Goal: Find contact information: Find contact information

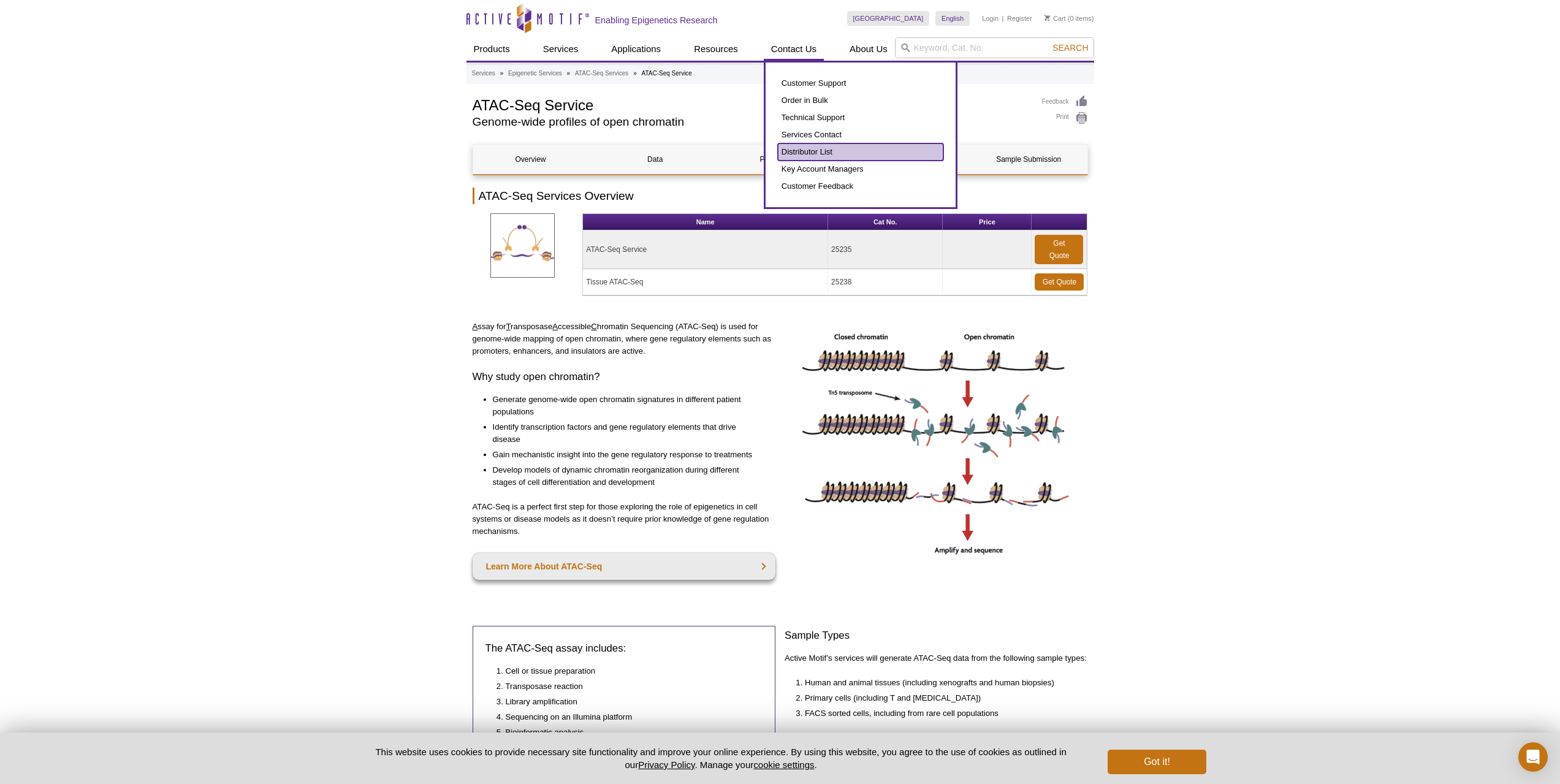
click at [809, 158] on link "Distributor List" at bounding box center [860, 151] width 165 height 17
click at [811, 155] on link "Distributor List" at bounding box center [860, 151] width 165 height 17
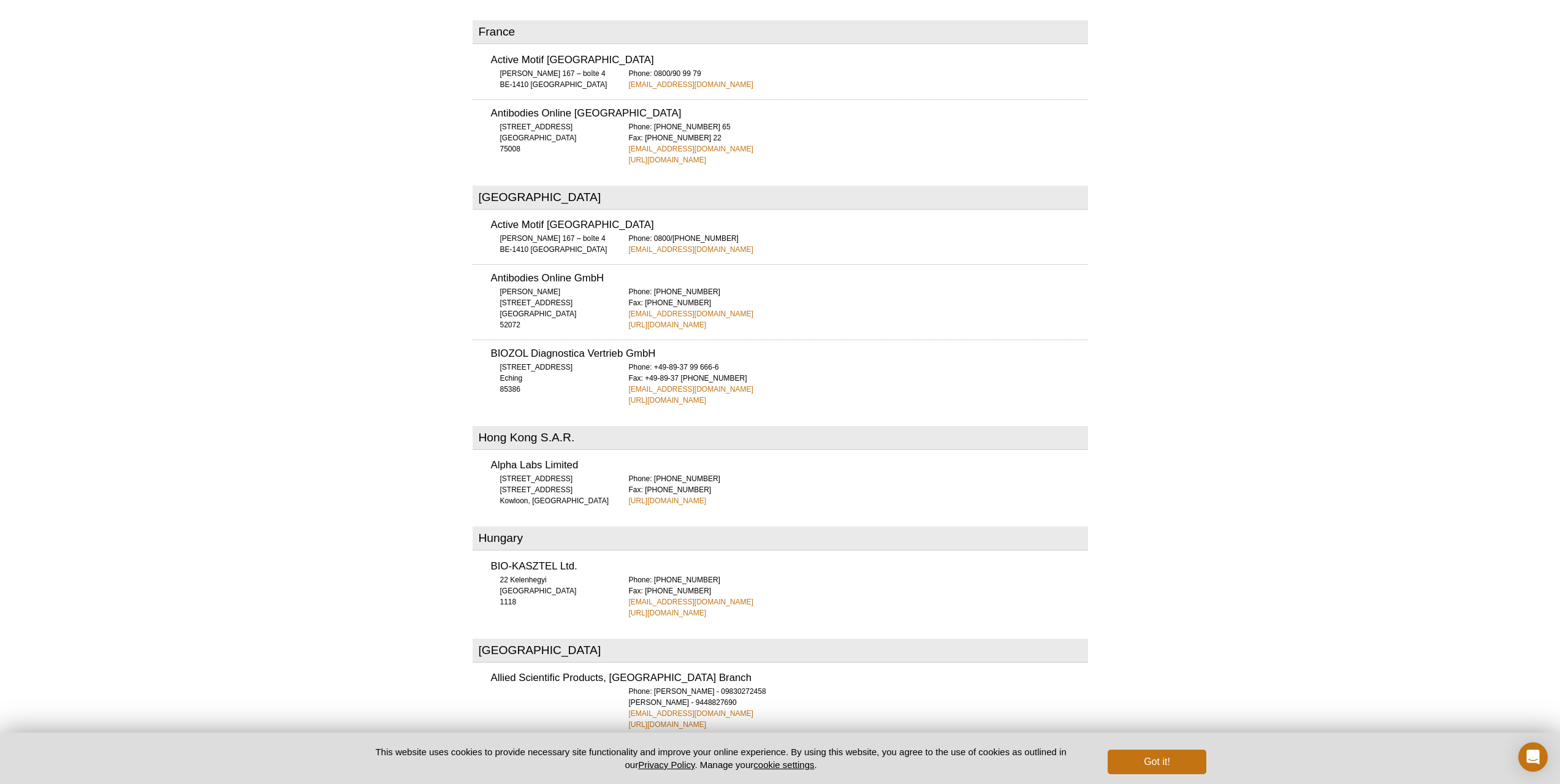
scroll to position [1655, 0]
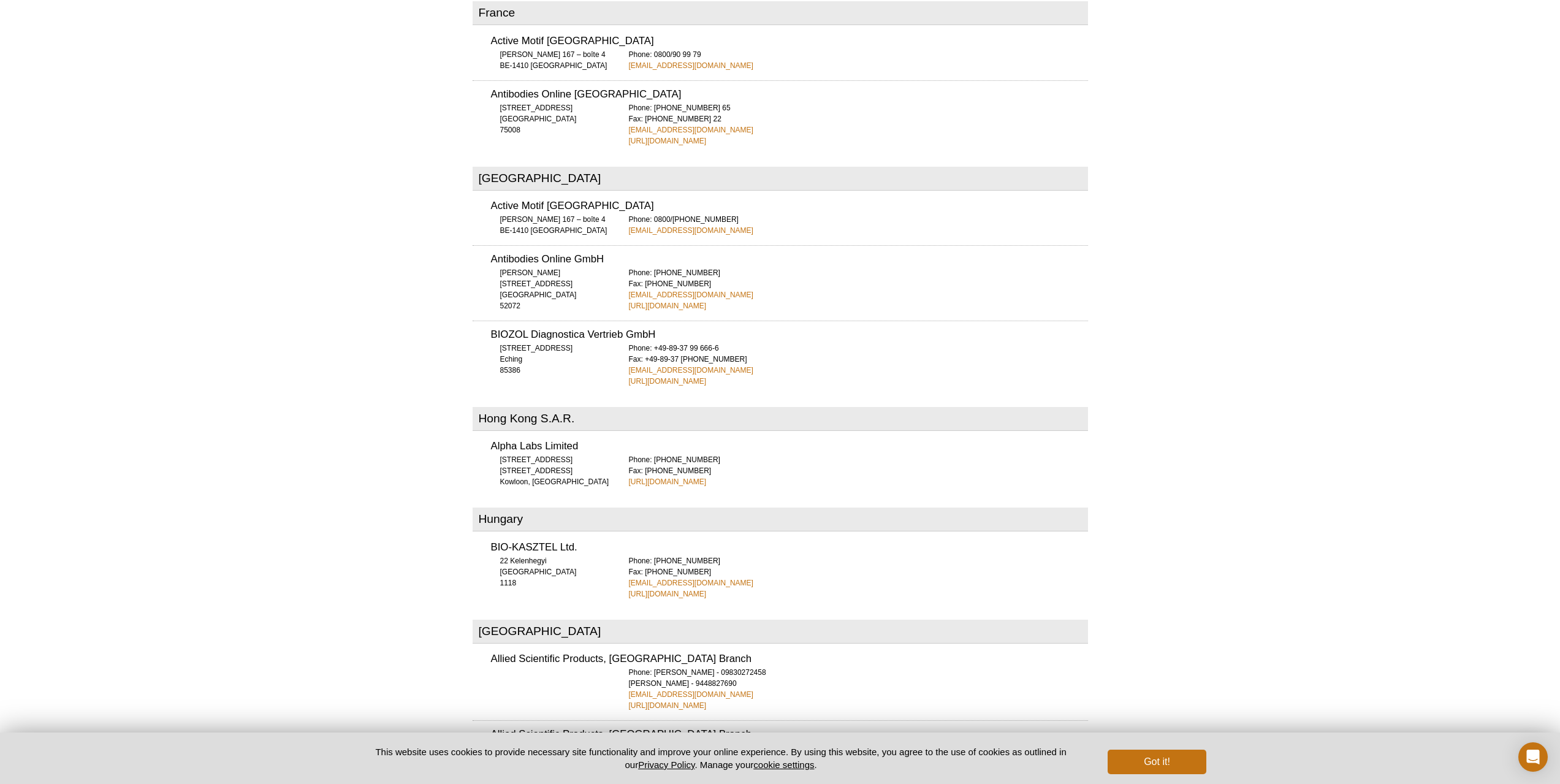
click at [515, 254] on h3 "Antibodies Online GmbH" at bounding box center [790, 259] width 597 height 10
drag, startPoint x: 515, startPoint y: 213, endPoint x: 588, endPoint y: 201, distance: 74.0
click at [588, 245] on div "Antibodies Online GmbH Schloss-Rahe-Str. 15 Aachen 52072 Phone: +49 (0)241 95 1…" at bounding box center [780, 278] width 615 height 66
click at [591, 245] on div "Antibodies Online GmbH Schloss-Rahe-Str. 15 Aachen 52072 Phone: +49 (0)241 95 1…" at bounding box center [780, 278] width 615 height 66
drag, startPoint x: 727, startPoint y: 252, endPoint x: 630, endPoint y: 248, distance: 97.1
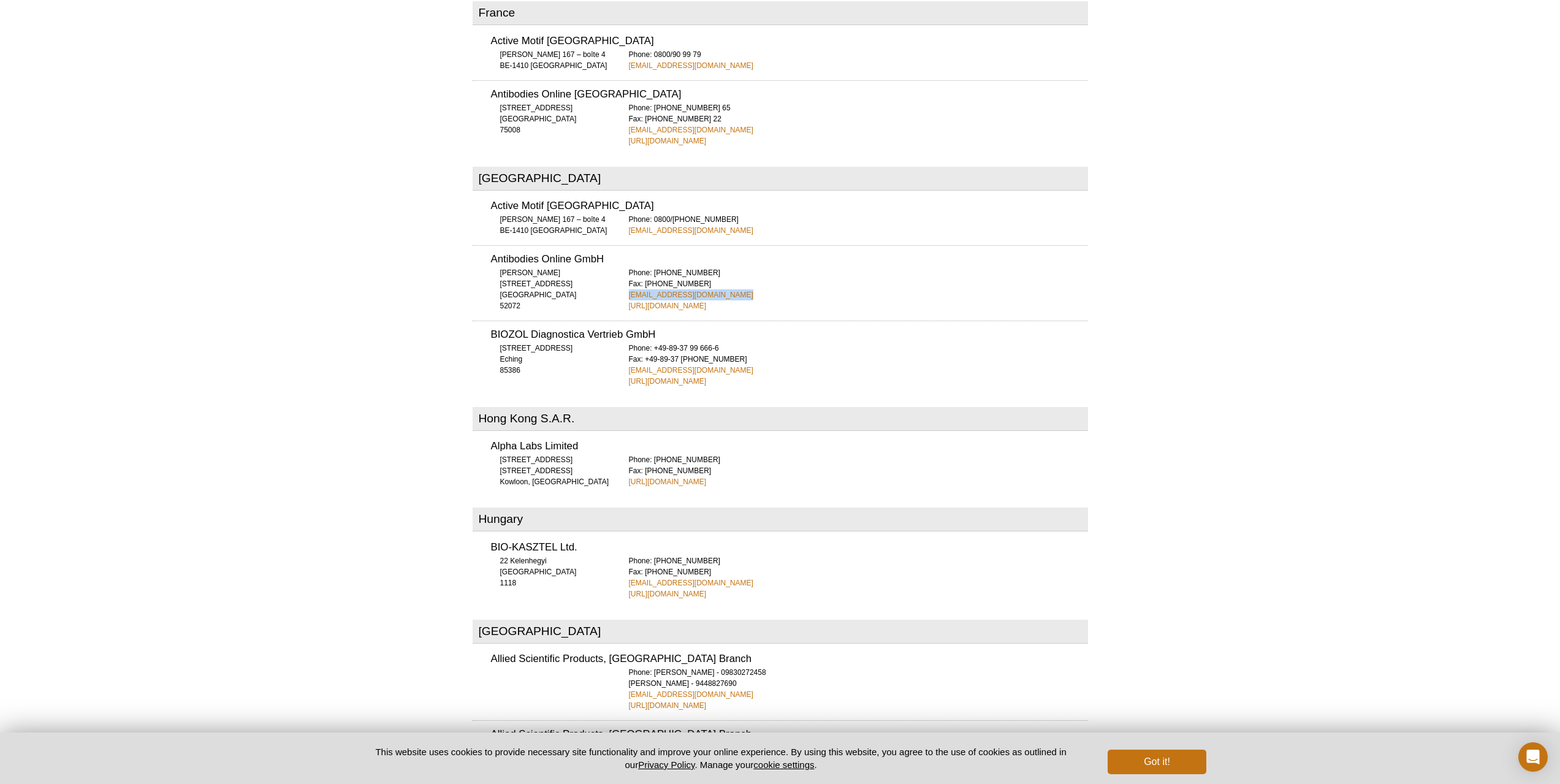
click at [630, 267] on div "Phone: +49 (0)241 95 163 153 Fax: +49 (0)241 95 163 155 orders@antikoerper-onli…" at bounding box center [859, 289] width 459 height 44
copy link "orders@antikoerper-online.de"
click at [505, 254] on h3 "Antibodies Online GmbH" at bounding box center [790, 259] width 597 height 10
drag, startPoint x: 505, startPoint y: 212, endPoint x: 582, endPoint y: 213, distance: 77.0
click at [582, 254] on h3 "Antibodies Online GmbH" at bounding box center [790, 259] width 597 height 10
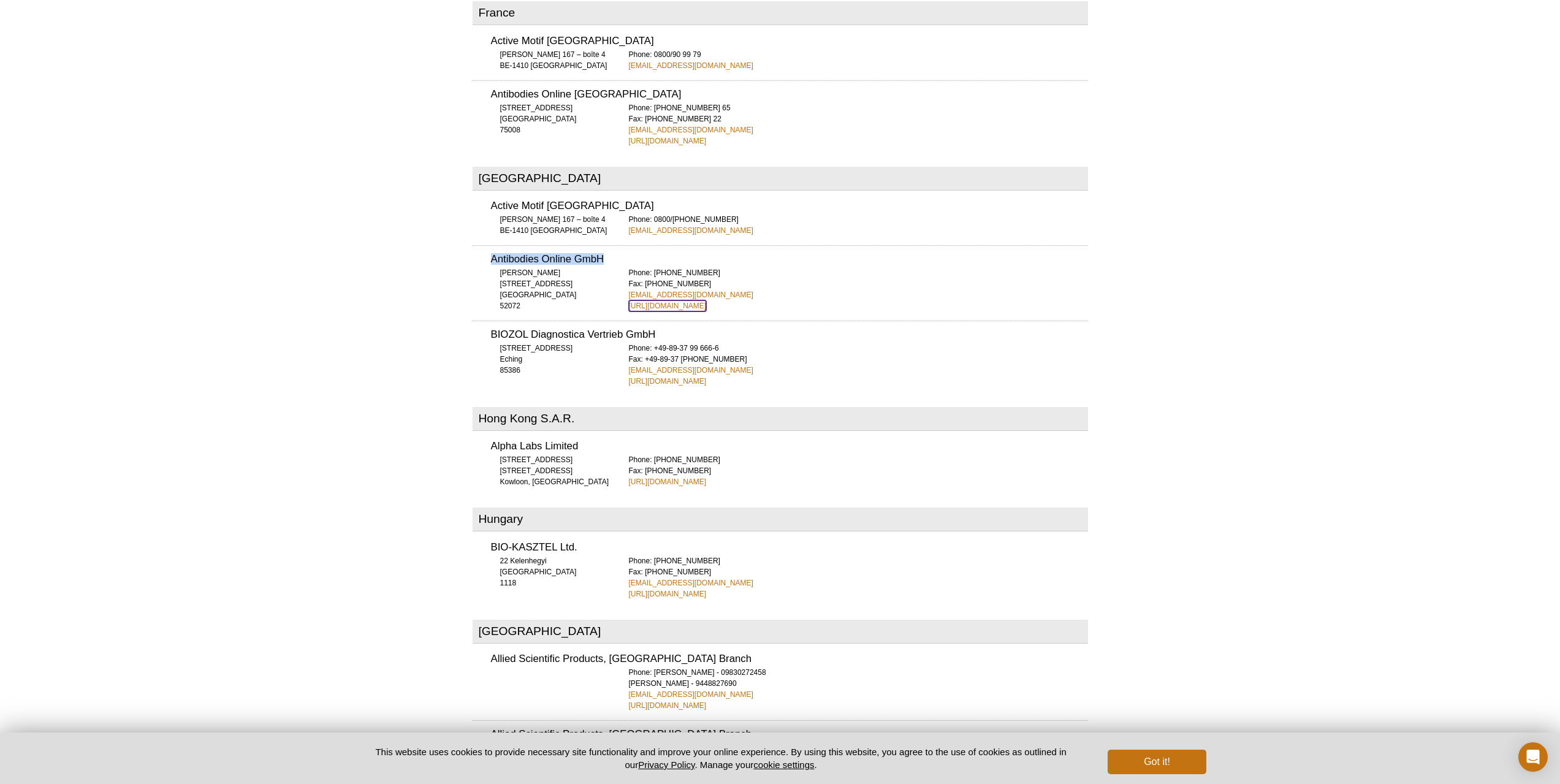
click at [660, 300] on link "http://www.antikoerper-online.de" at bounding box center [668, 306] width 78 height 11
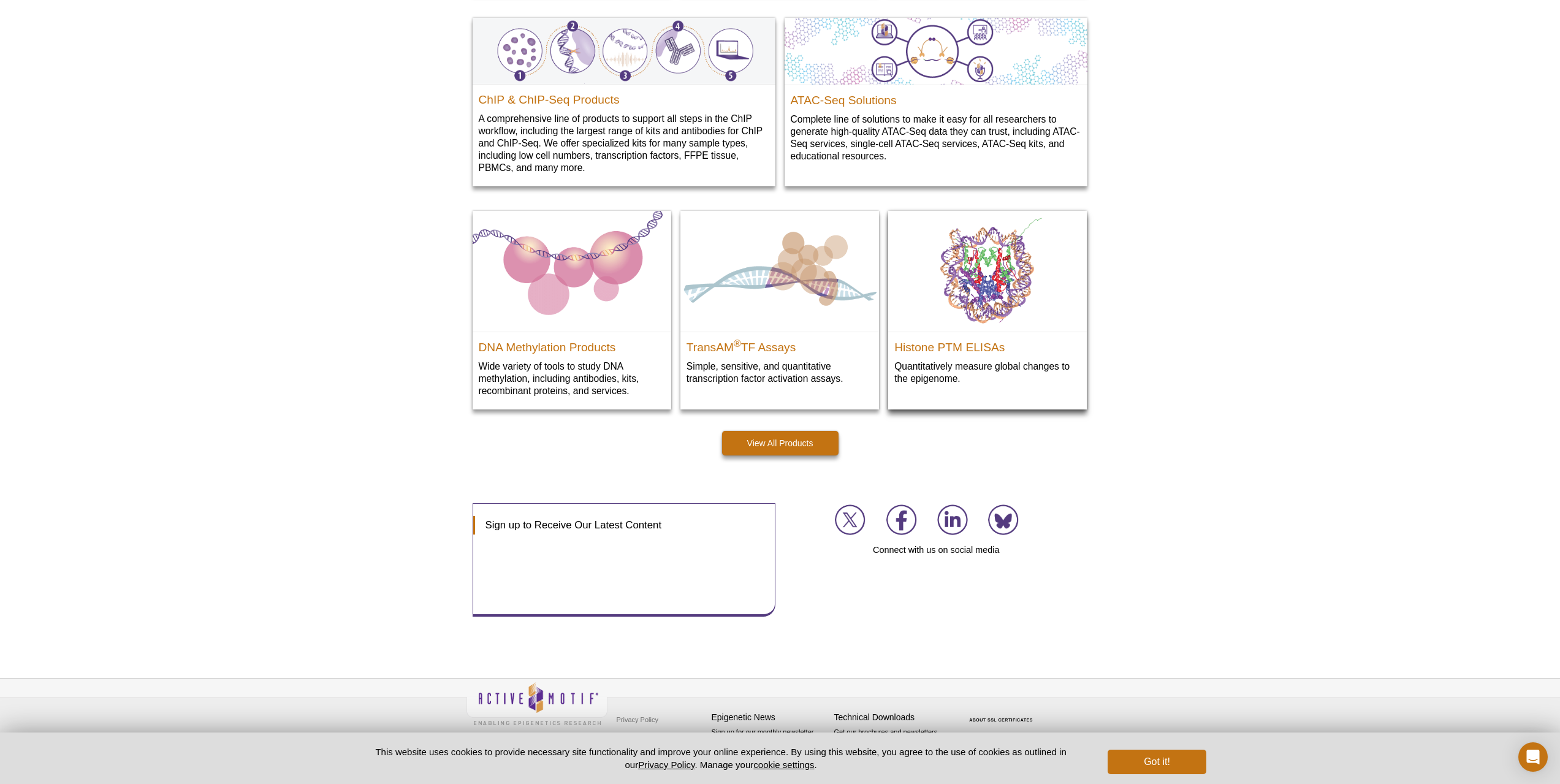
scroll to position [1530, 0]
click at [1119, 754] on button "Got it!" at bounding box center [1157, 762] width 98 height 25
